Goal: Navigation & Orientation: Find specific page/section

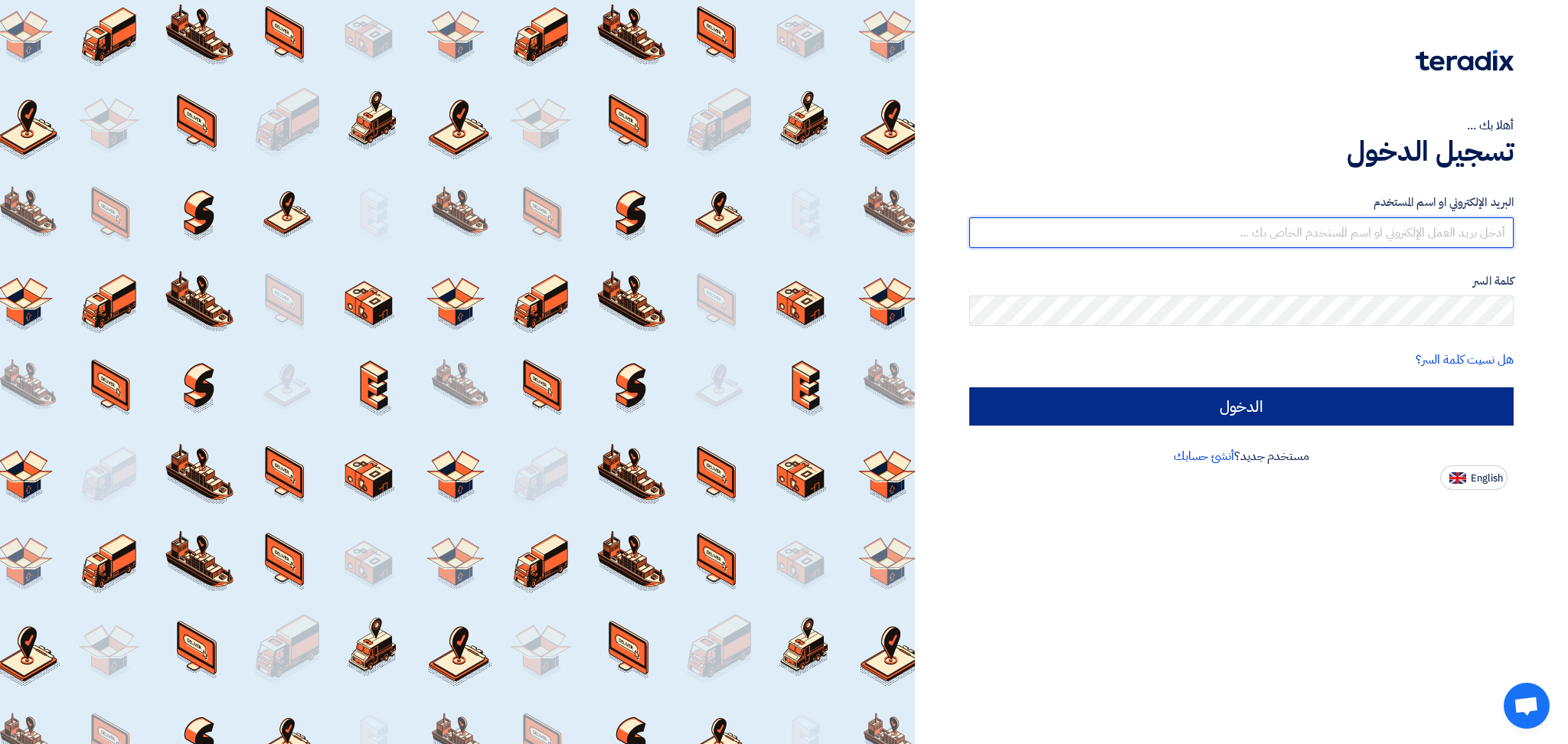
type input "[EMAIL_ADDRESS][DOMAIN_NAME]"
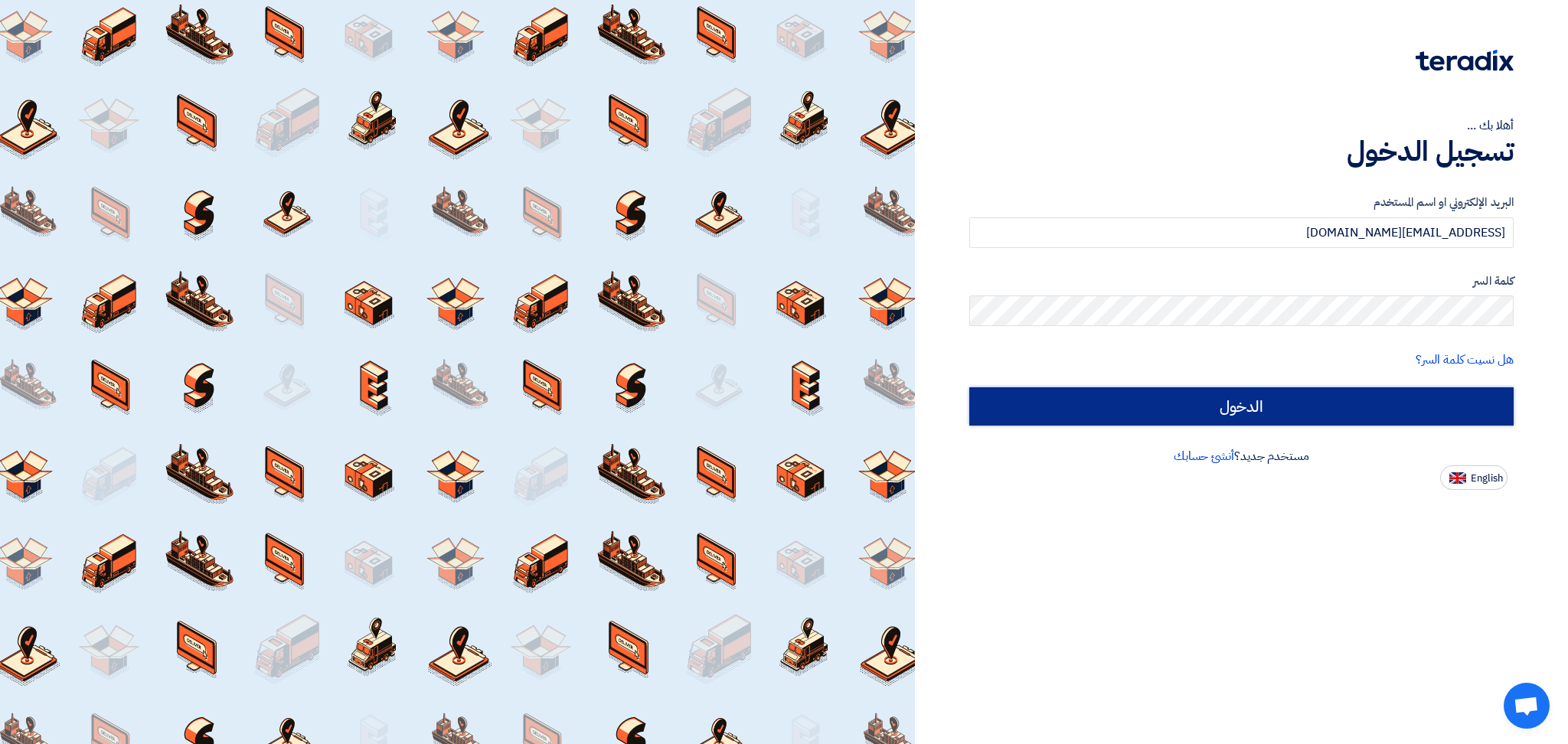
click at [1190, 396] on input "الدخول" at bounding box center [1242, 406] width 544 height 38
type input "Sign in"
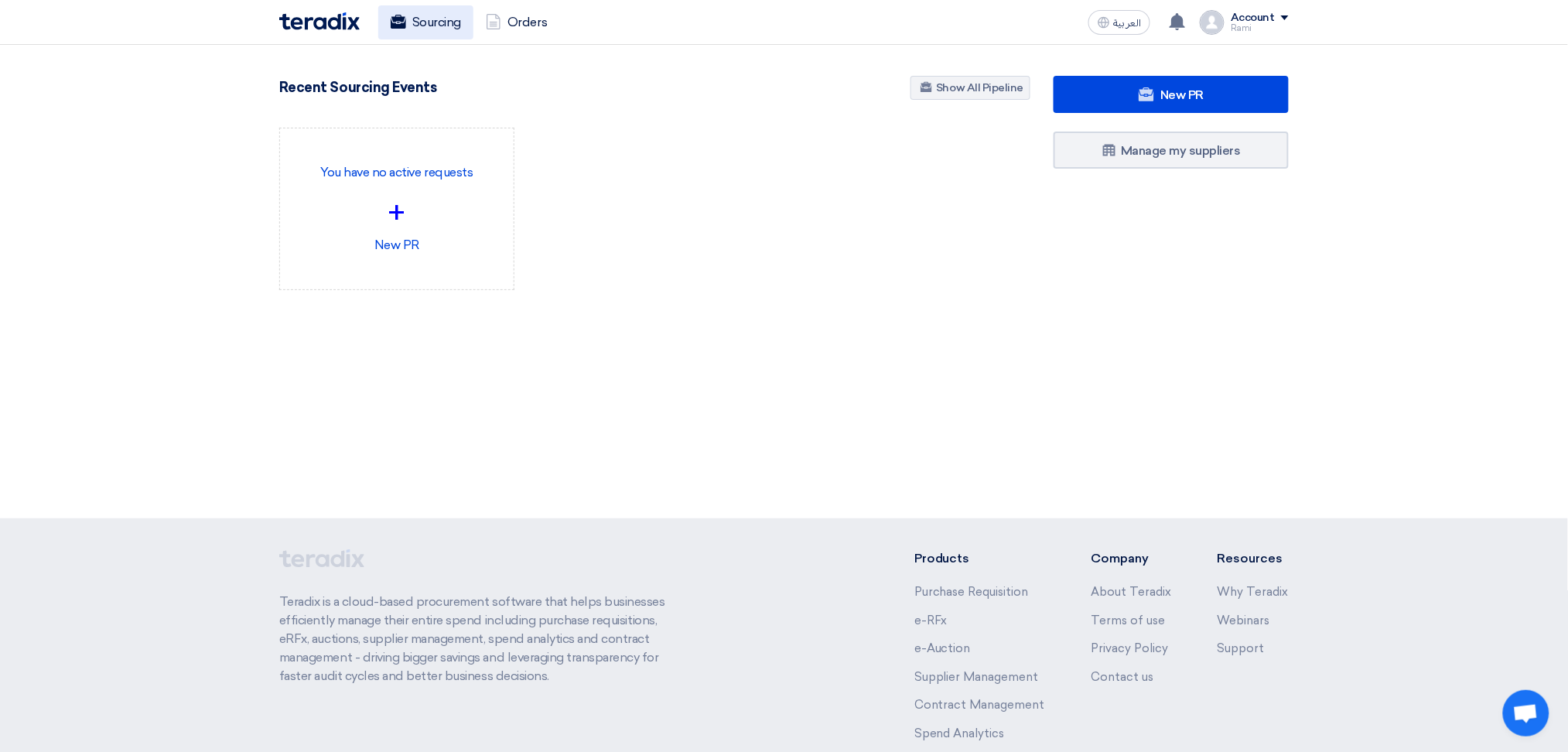
click at [1131, 24] on span "العربية" at bounding box center [1127, 23] width 28 height 11
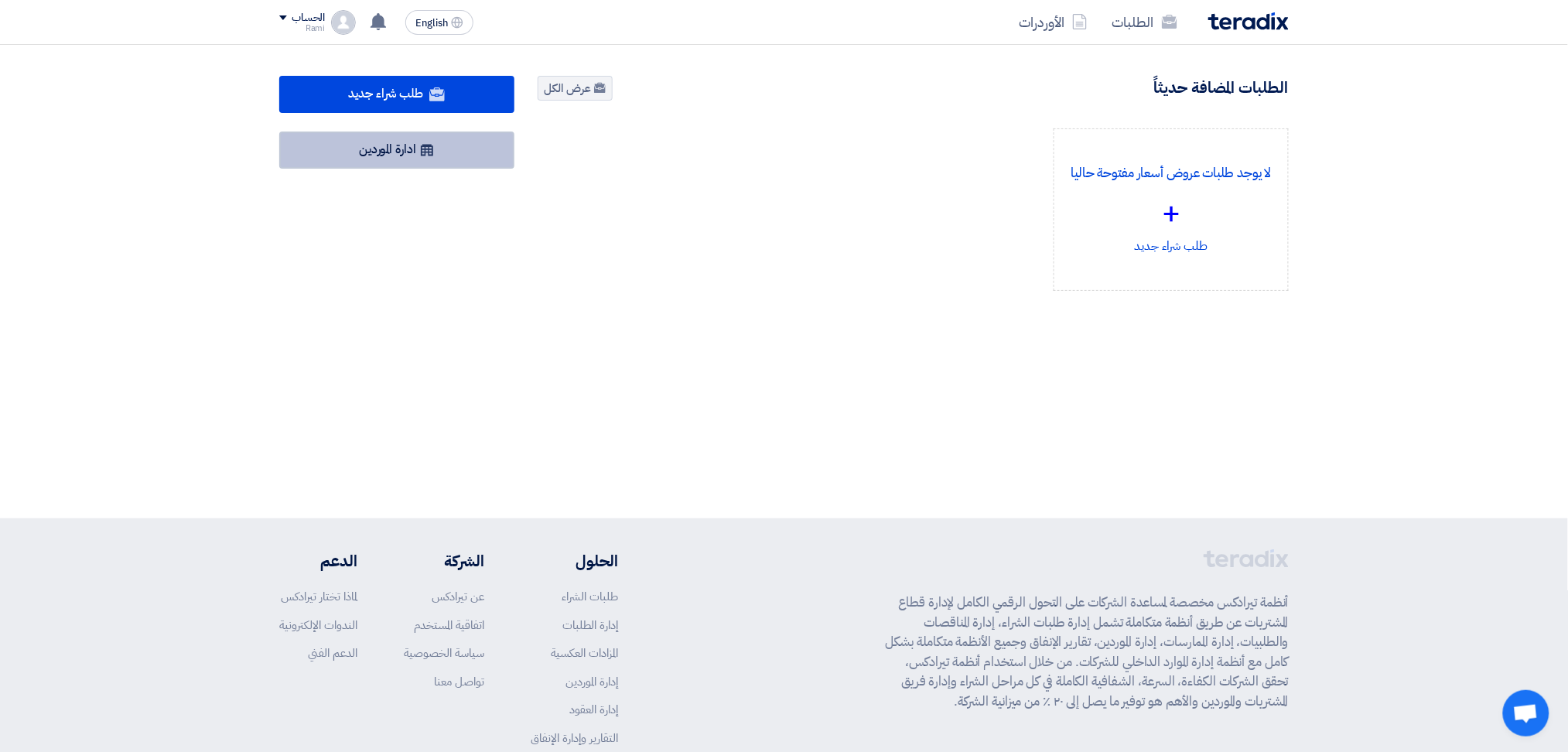
click at [382, 145] on link "ادارة الموردين" at bounding box center [396, 149] width 235 height 37
